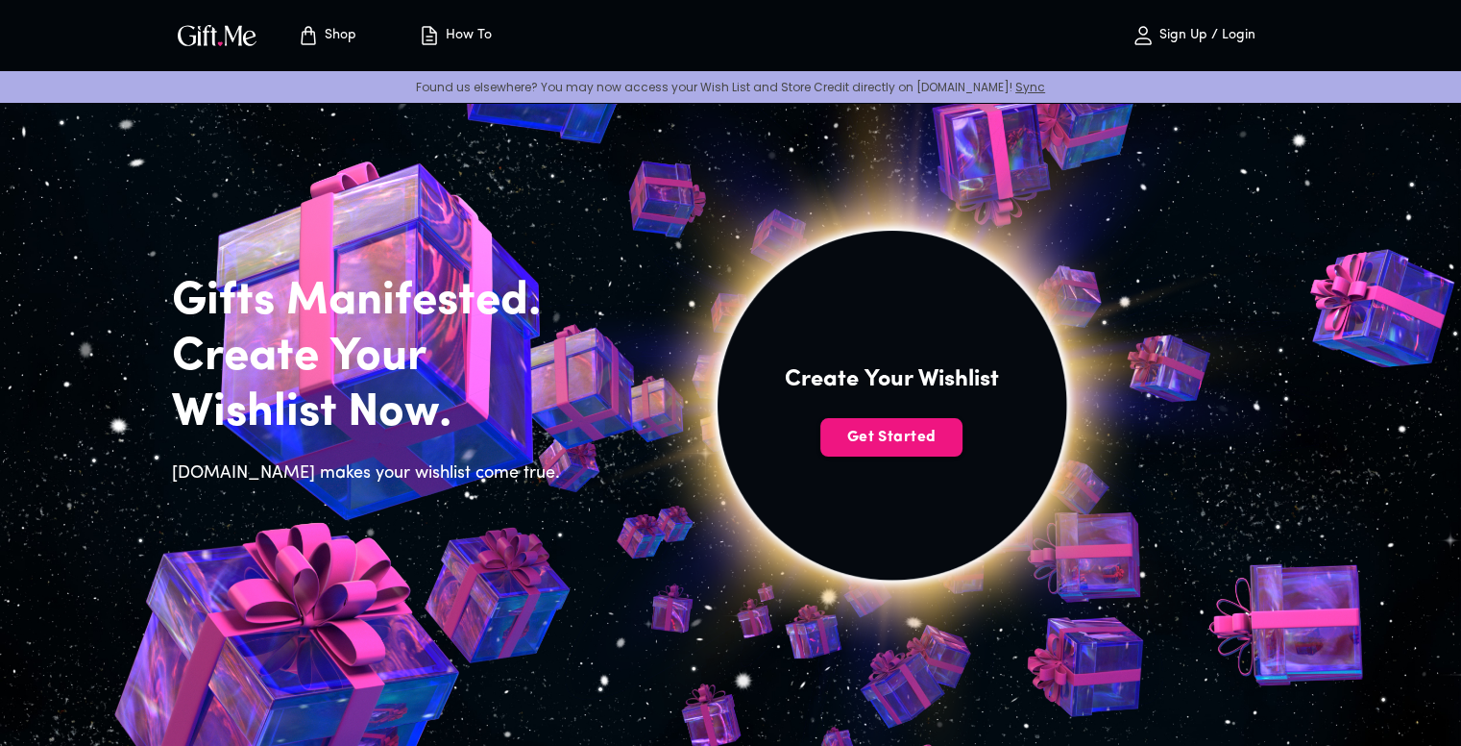
click at [1204, 28] on p "Sign Up / Login" at bounding box center [1205, 36] width 101 height 16
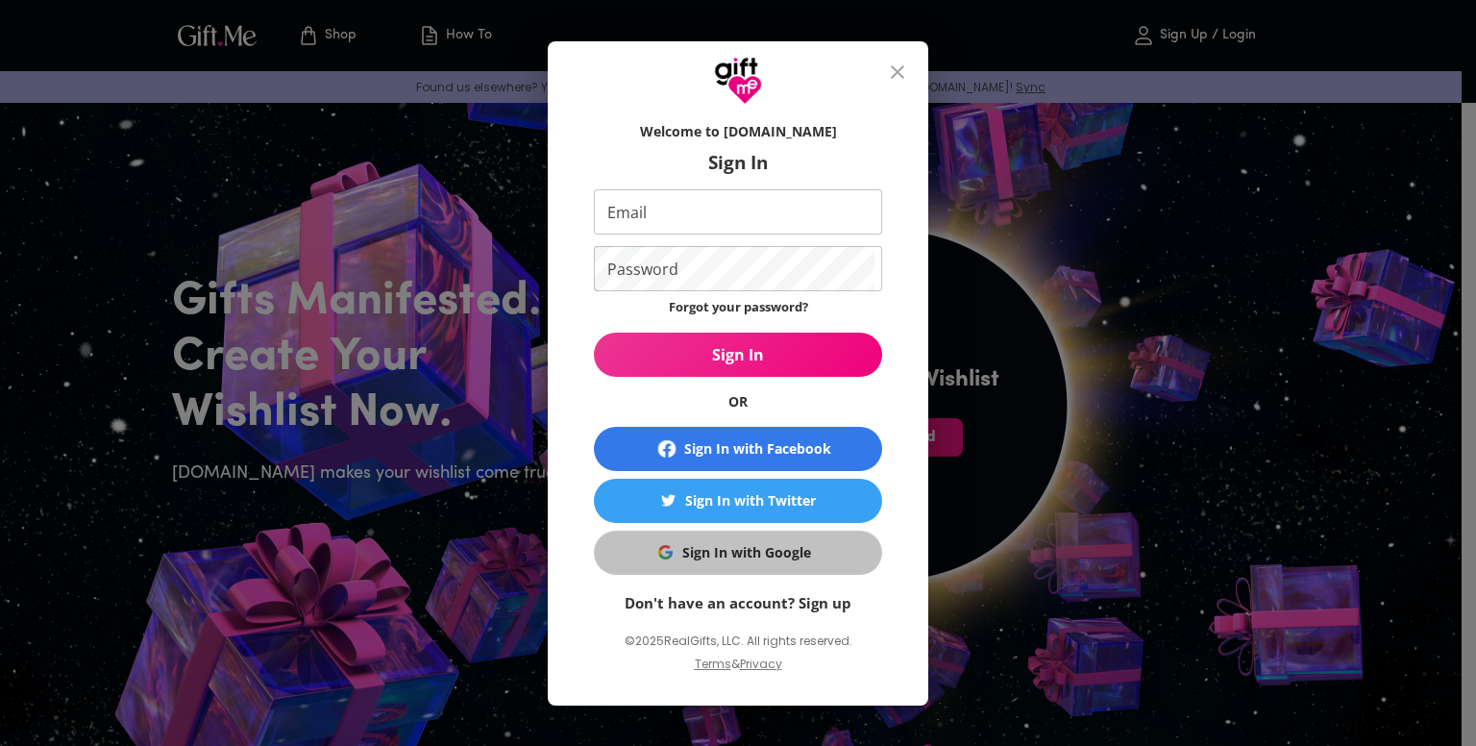
click at [756, 537] on button "Sign In with Google" at bounding box center [738, 552] width 288 height 44
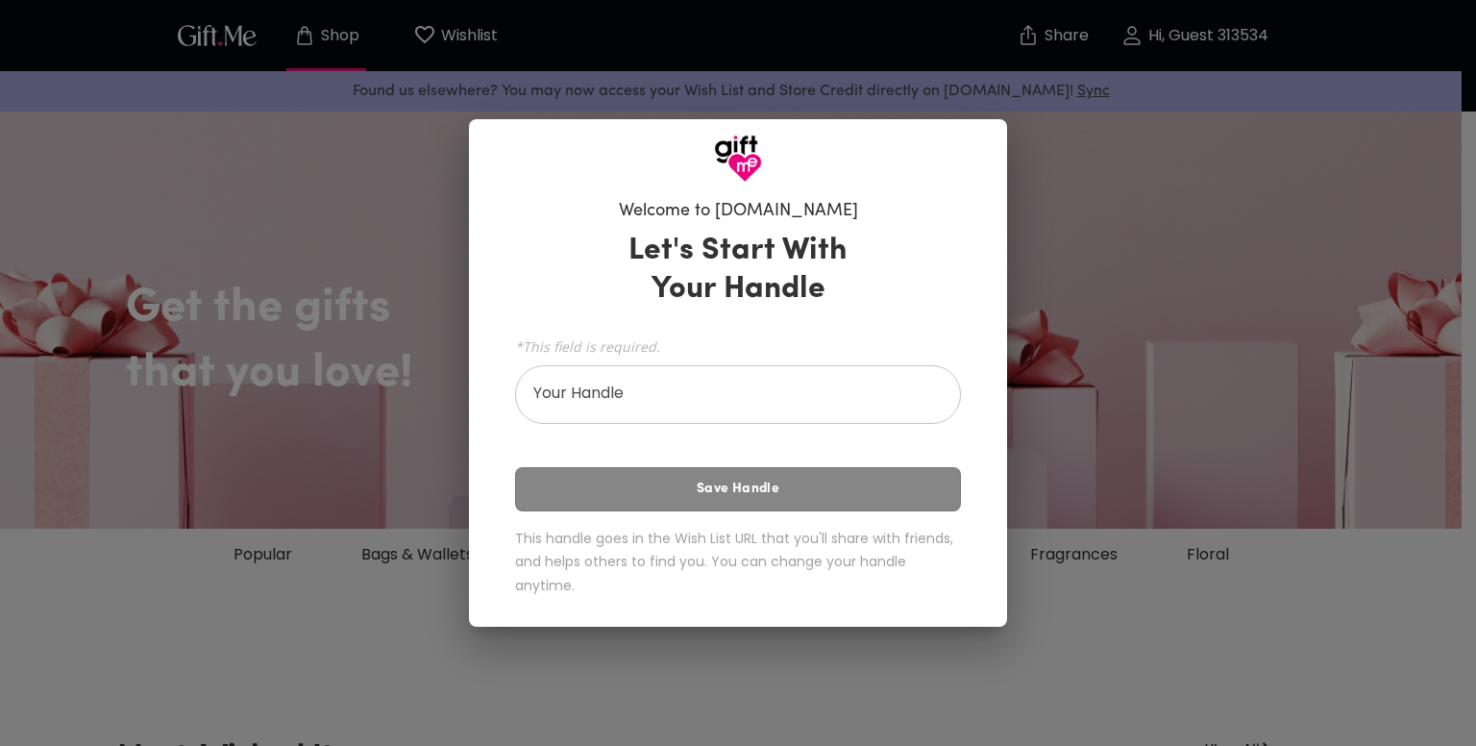
click at [761, 315] on div "Let's Start With Your Handle *This field is required. Your Handle Your Handle S…" at bounding box center [738, 417] width 446 height 389
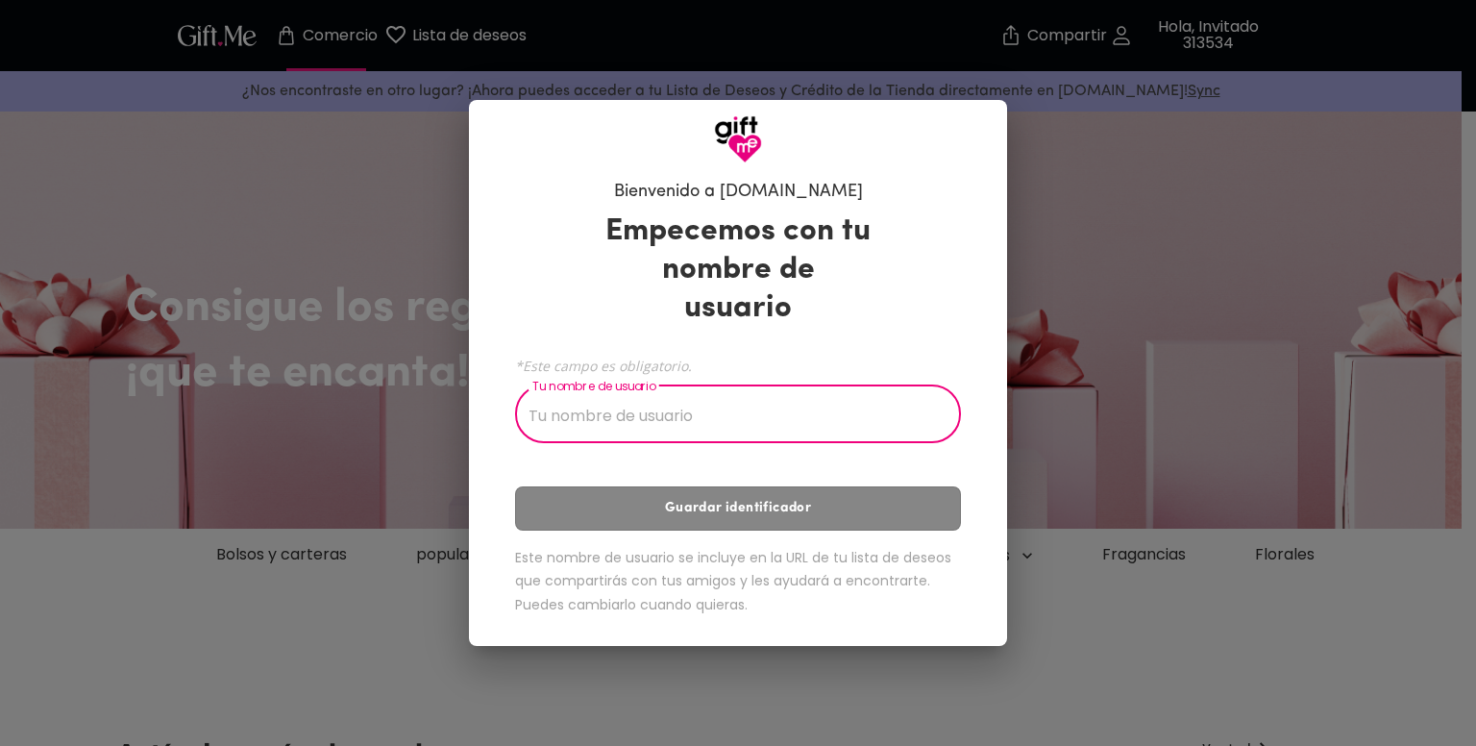
click at [669, 410] on input "Tu nombre de usuario" at bounding box center [727, 416] width 425 height 54
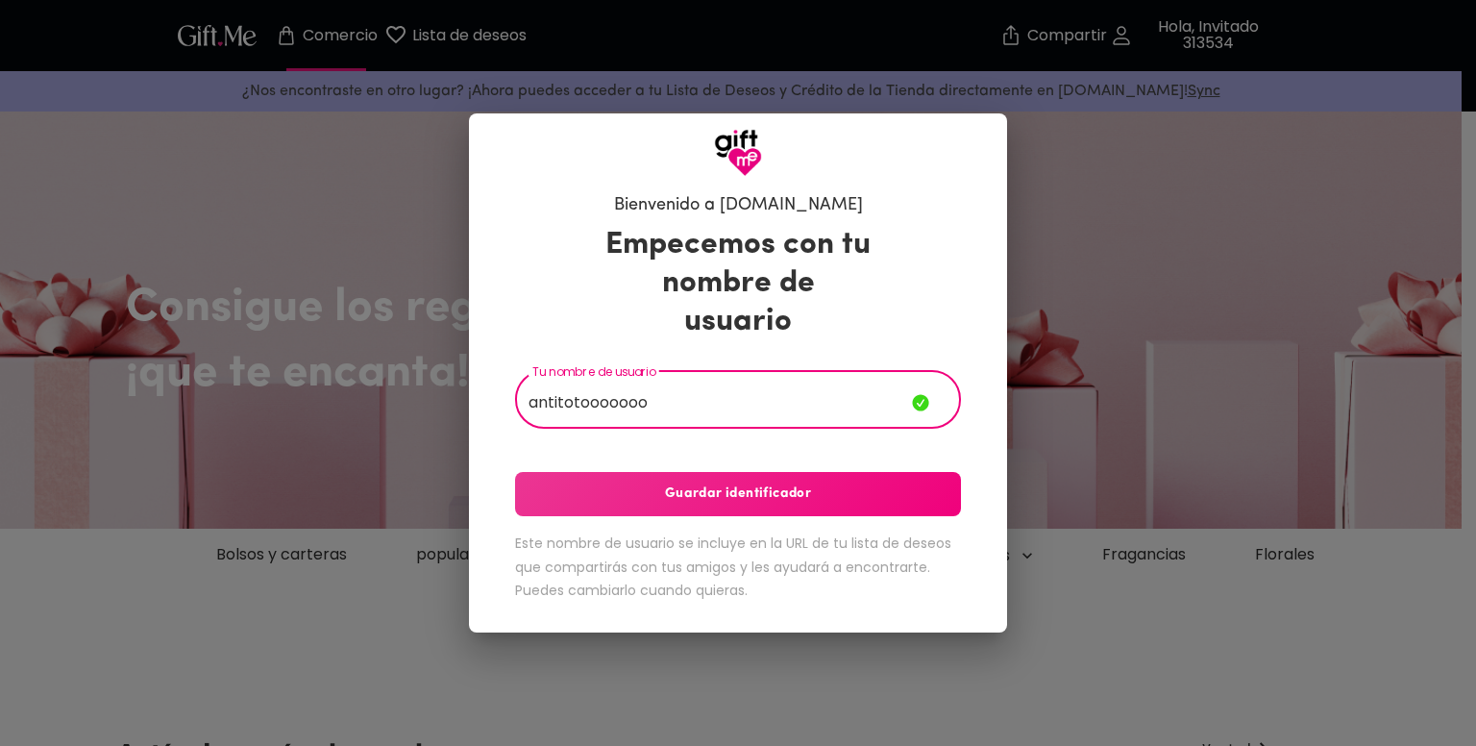
type input "antitotooooooo_"
drag, startPoint x: 708, startPoint y: 363, endPoint x: 193, endPoint y: 481, distance: 528.3
click at [200, 471] on div "Bienvenido a [DOMAIN_NAME] Empecemos con tu nombre de usuario Tu nombre de usua…" at bounding box center [738, 373] width 1476 height 746
type input "mxazt_"
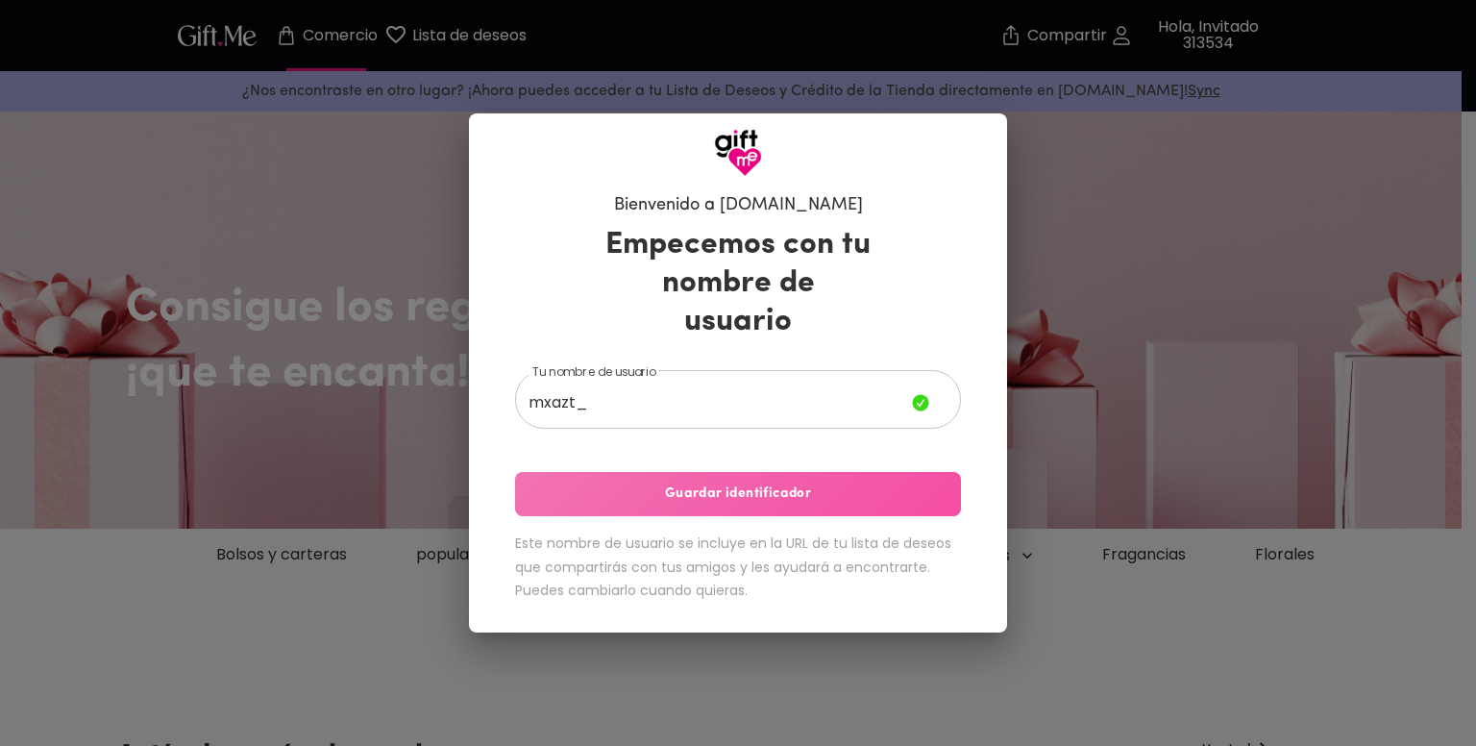
click at [807, 484] on span "Guardar identificador" at bounding box center [738, 493] width 446 height 21
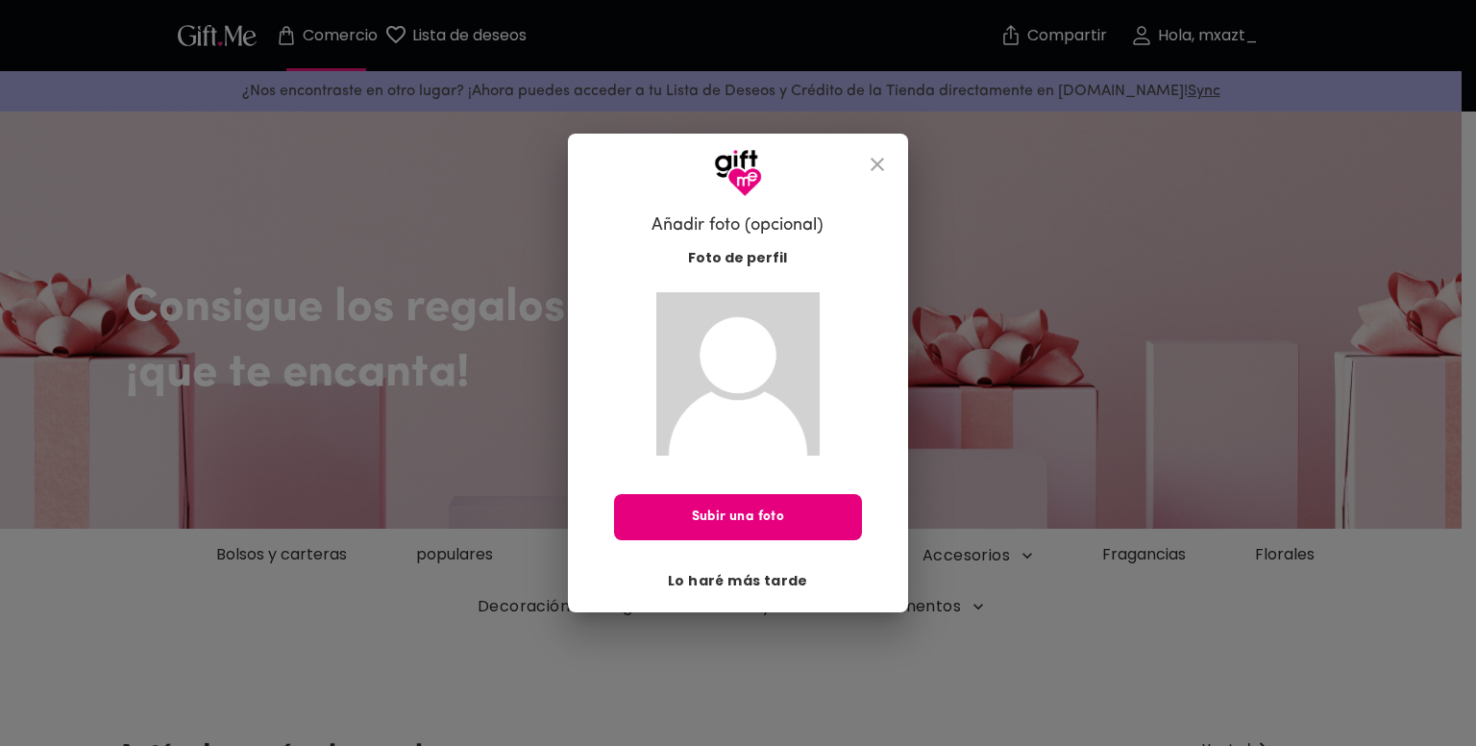
click at [744, 581] on font "Lo haré más tarde" at bounding box center [738, 580] width 140 height 19
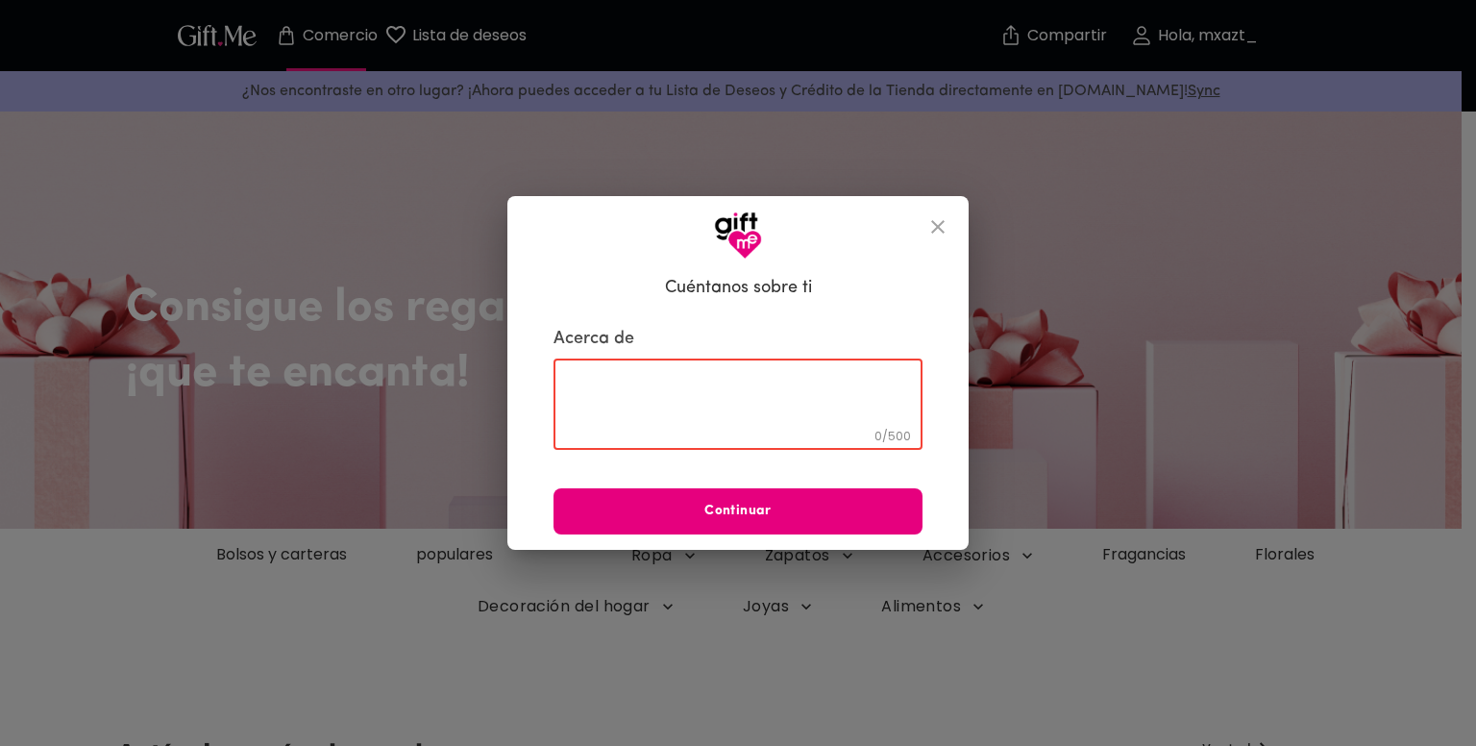
click at [771, 420] on textarea at bounding box center [738, 404] width 342 height 55
type textarea "amoamibf"
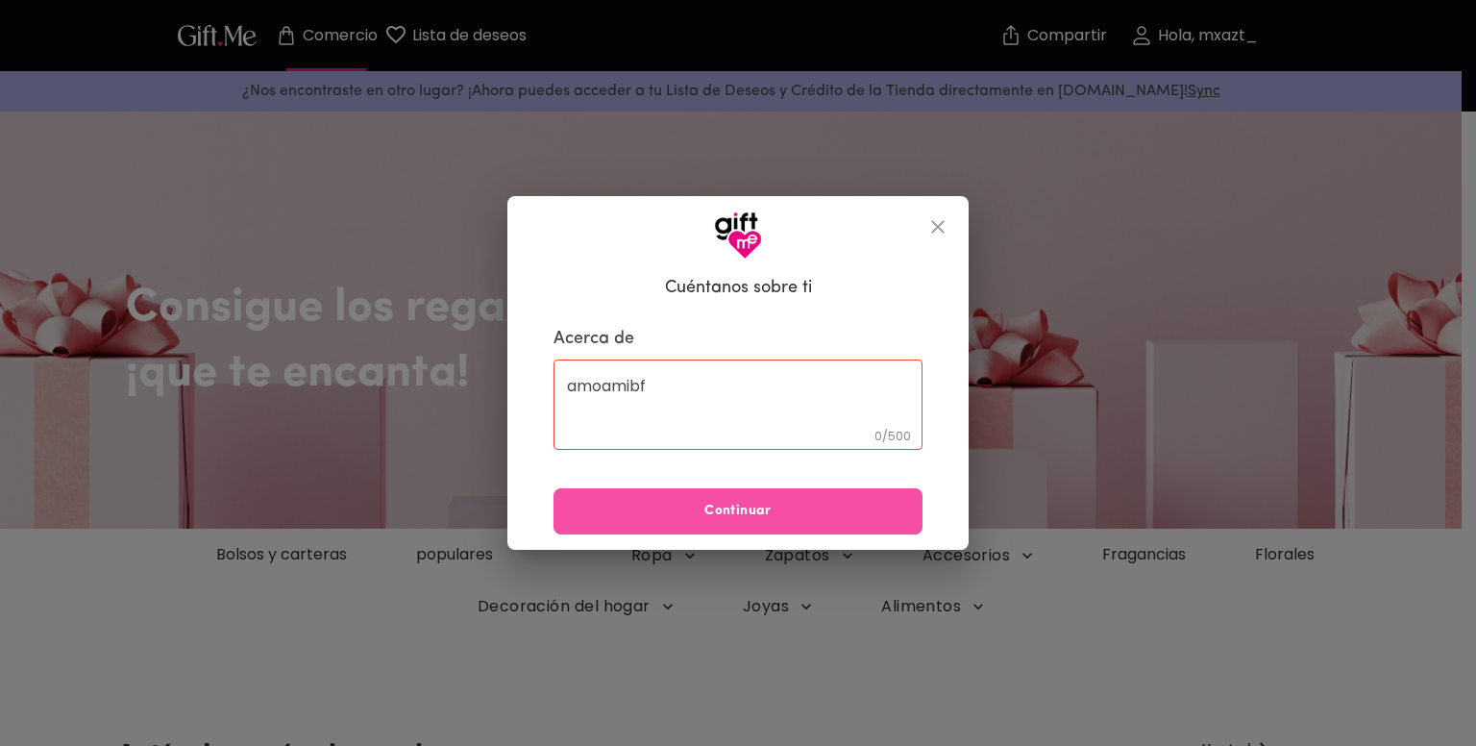
click at [808, 501] on span "Continuar" at bounding box center [737, 511] width 369 height 21
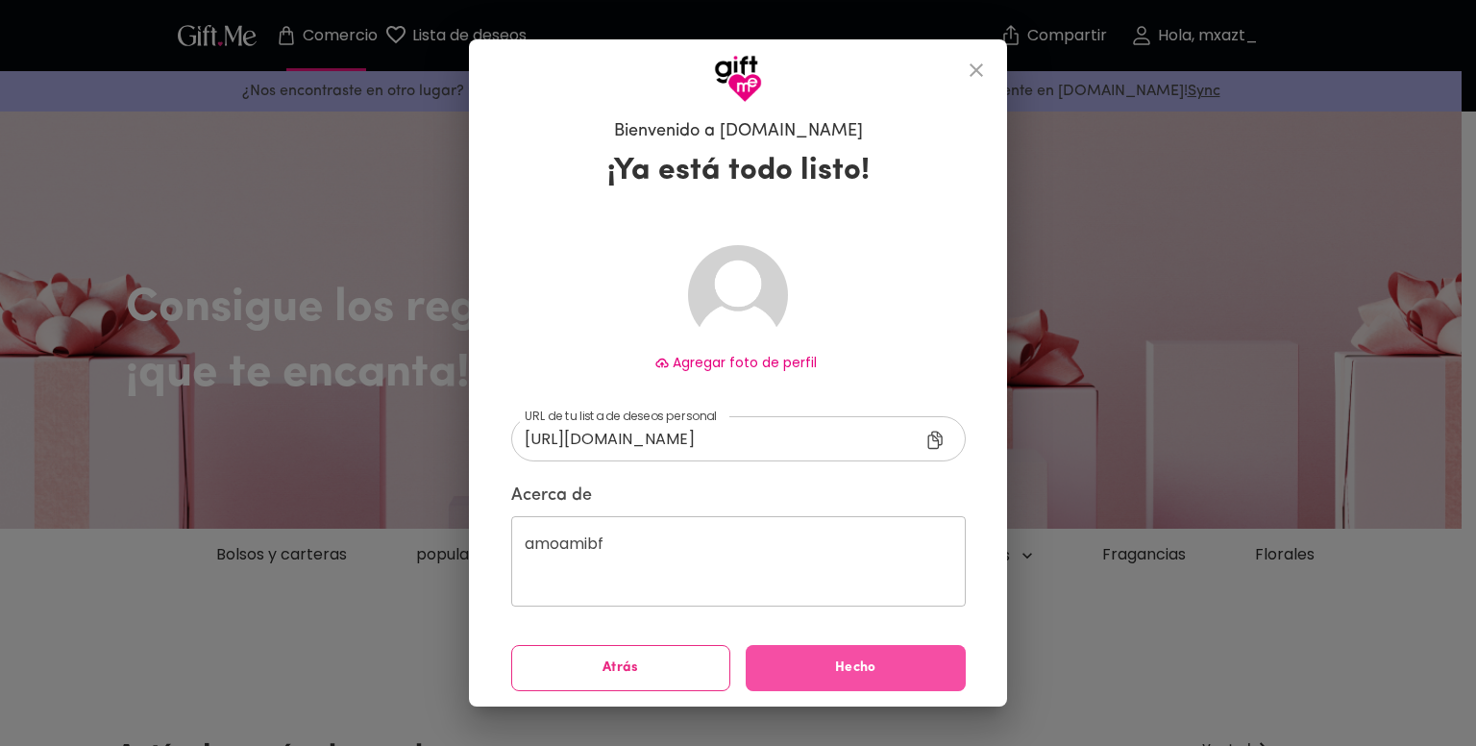
click at [835, 676] on font "Hecho" at bounding box center [855, 667] width 41 height 21
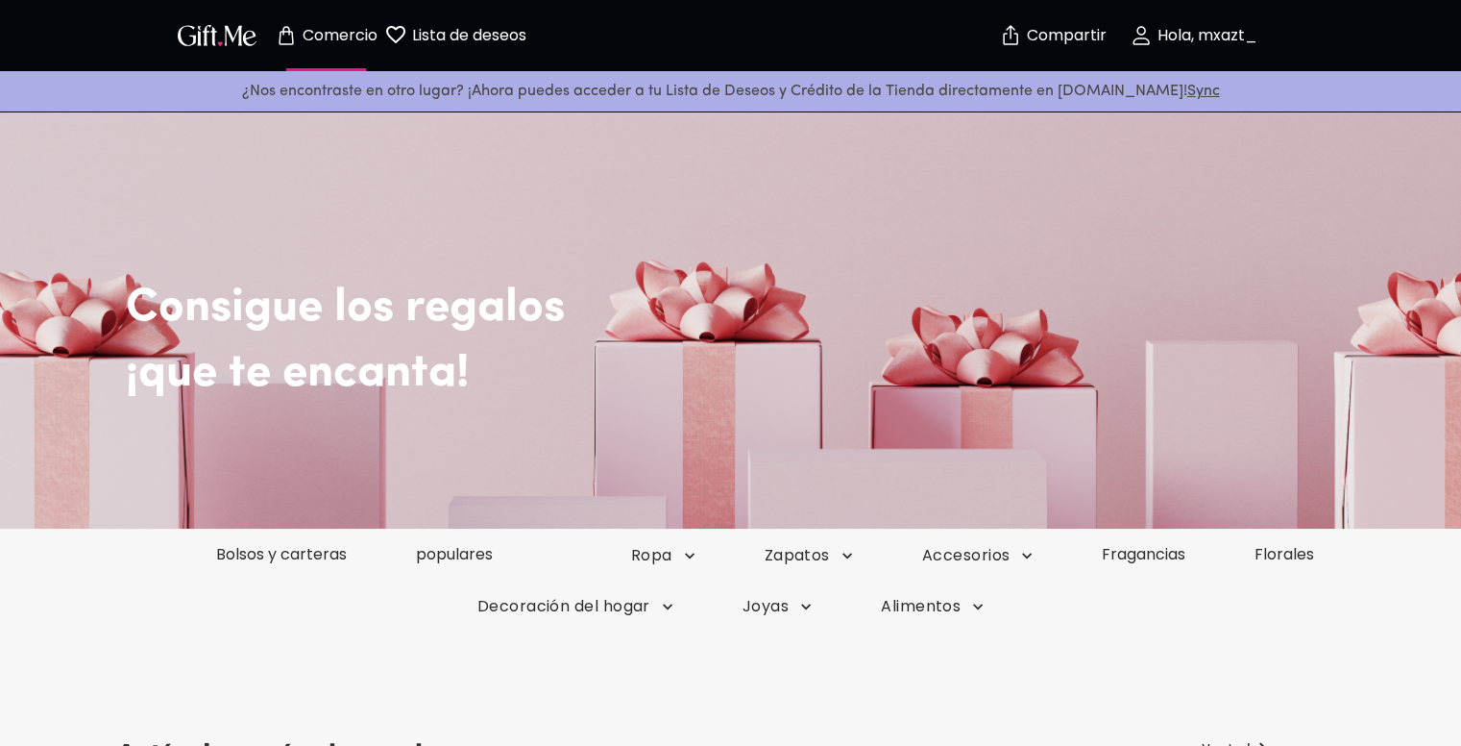
click at [1211, 33] on font "Hola, mxazt_" at bounding box center [1208, 35] width 100 height 22
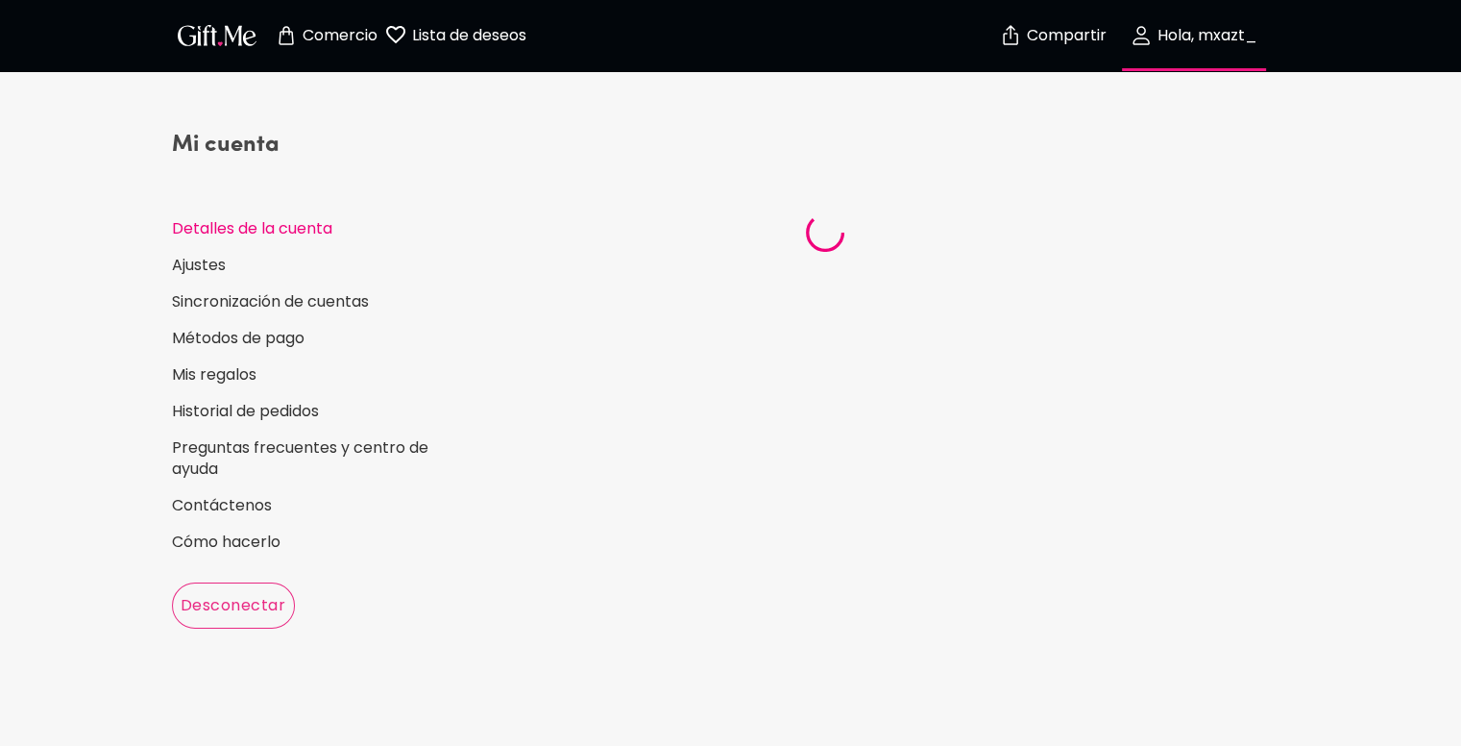
select select "US"
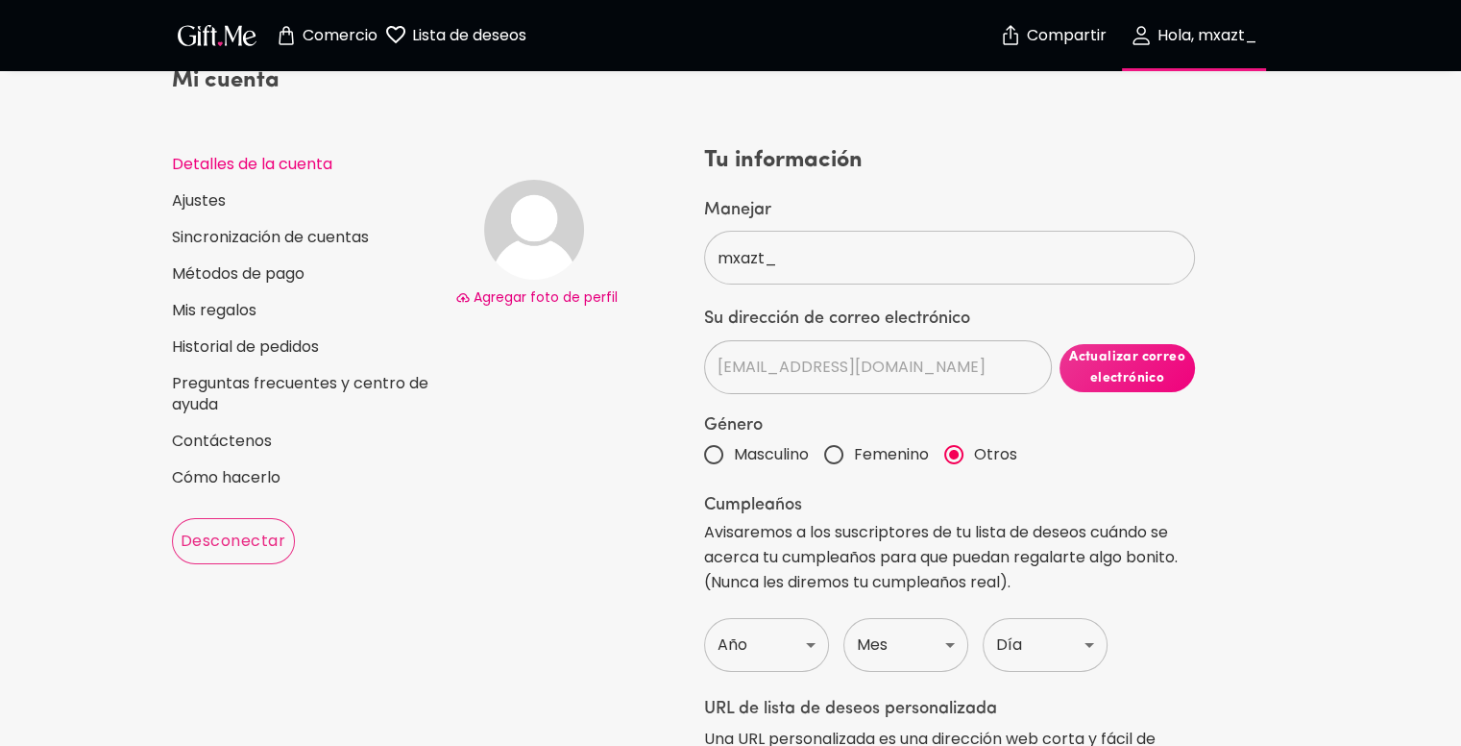
scroll to position [1, 0]
